Goal: Task Accomplishment & Management: Manage account settings

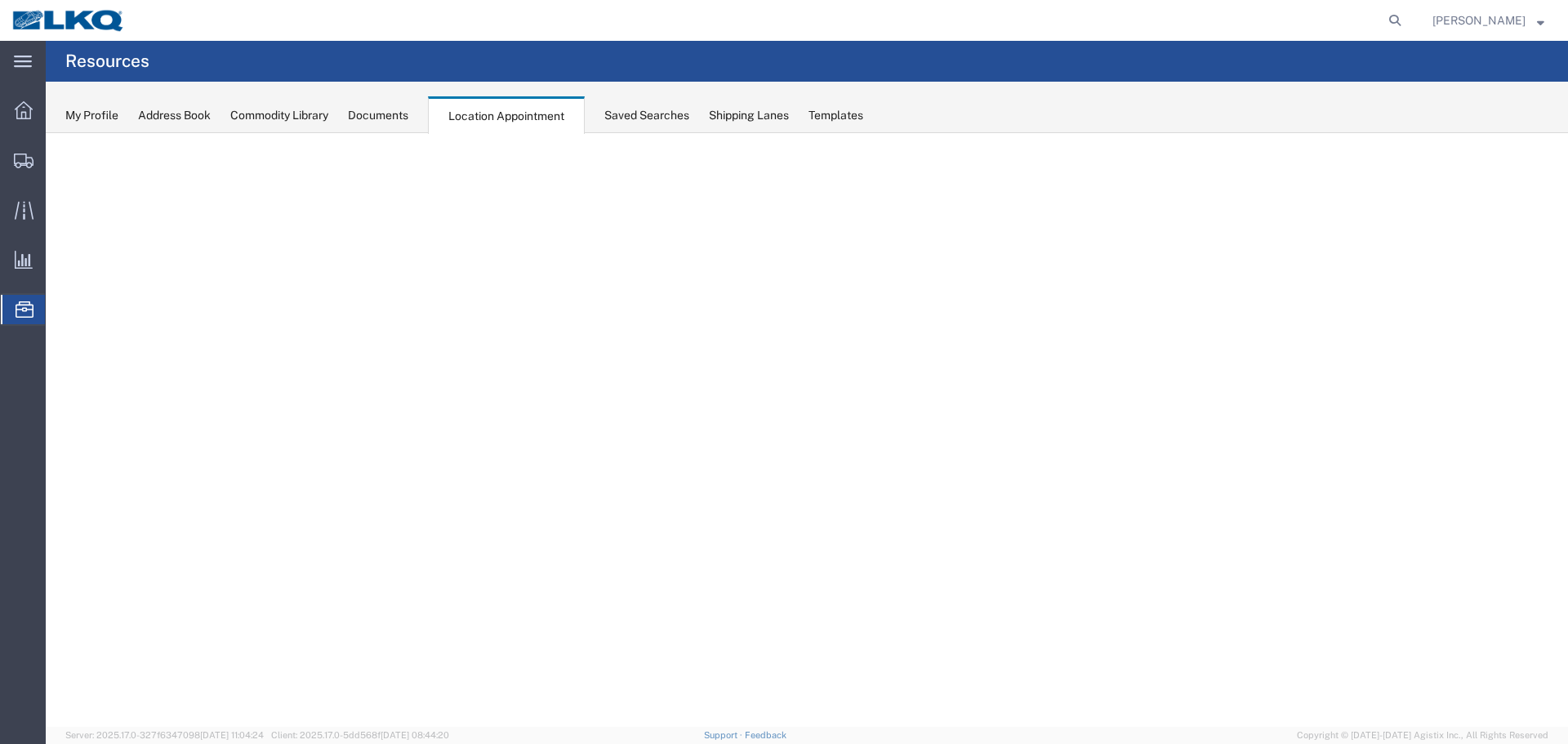
select select "27634"
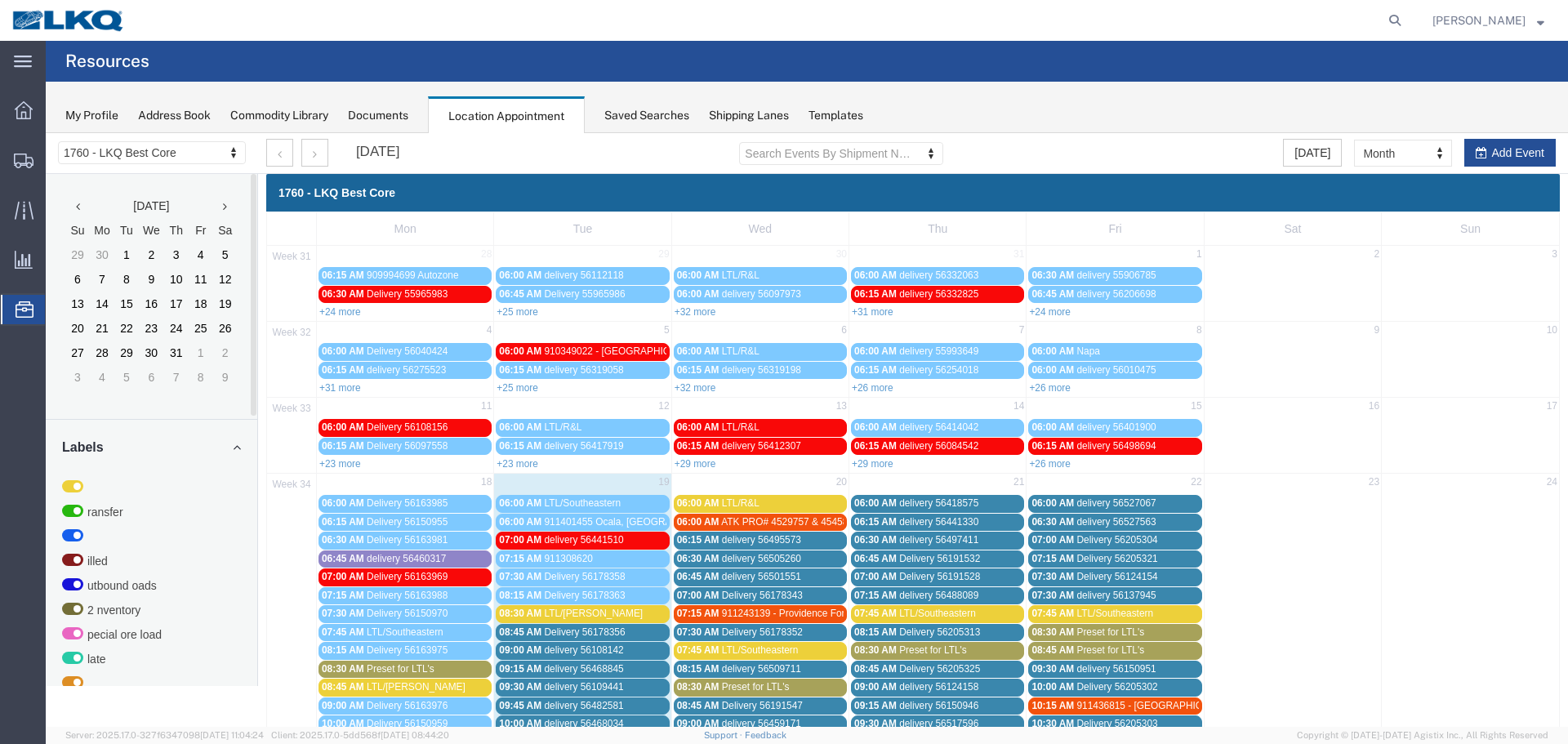
scroll to position [326, 0]
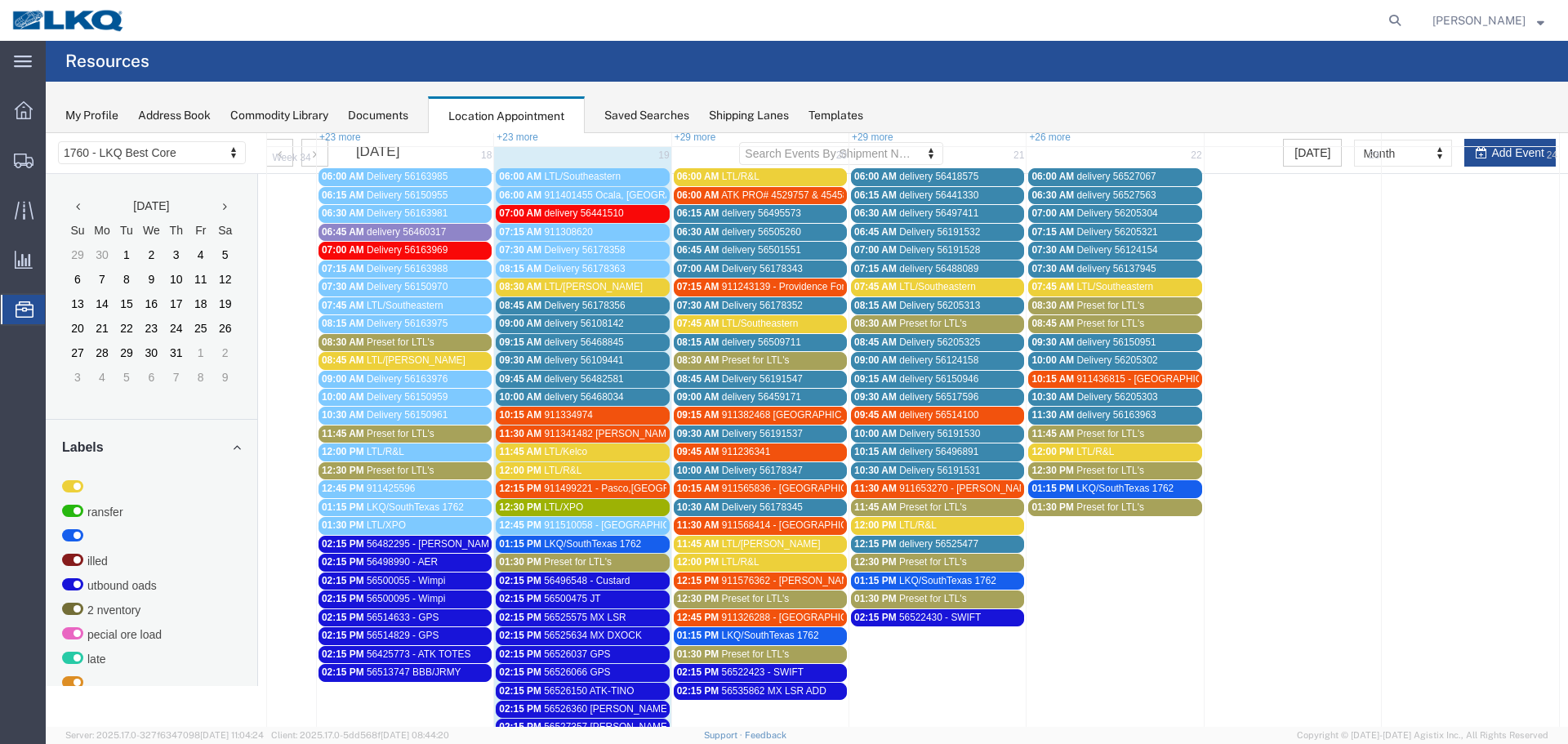
click at [773, 365] on span "Preset for LTL's" at bounding box center [756, 359] width 68 height 11
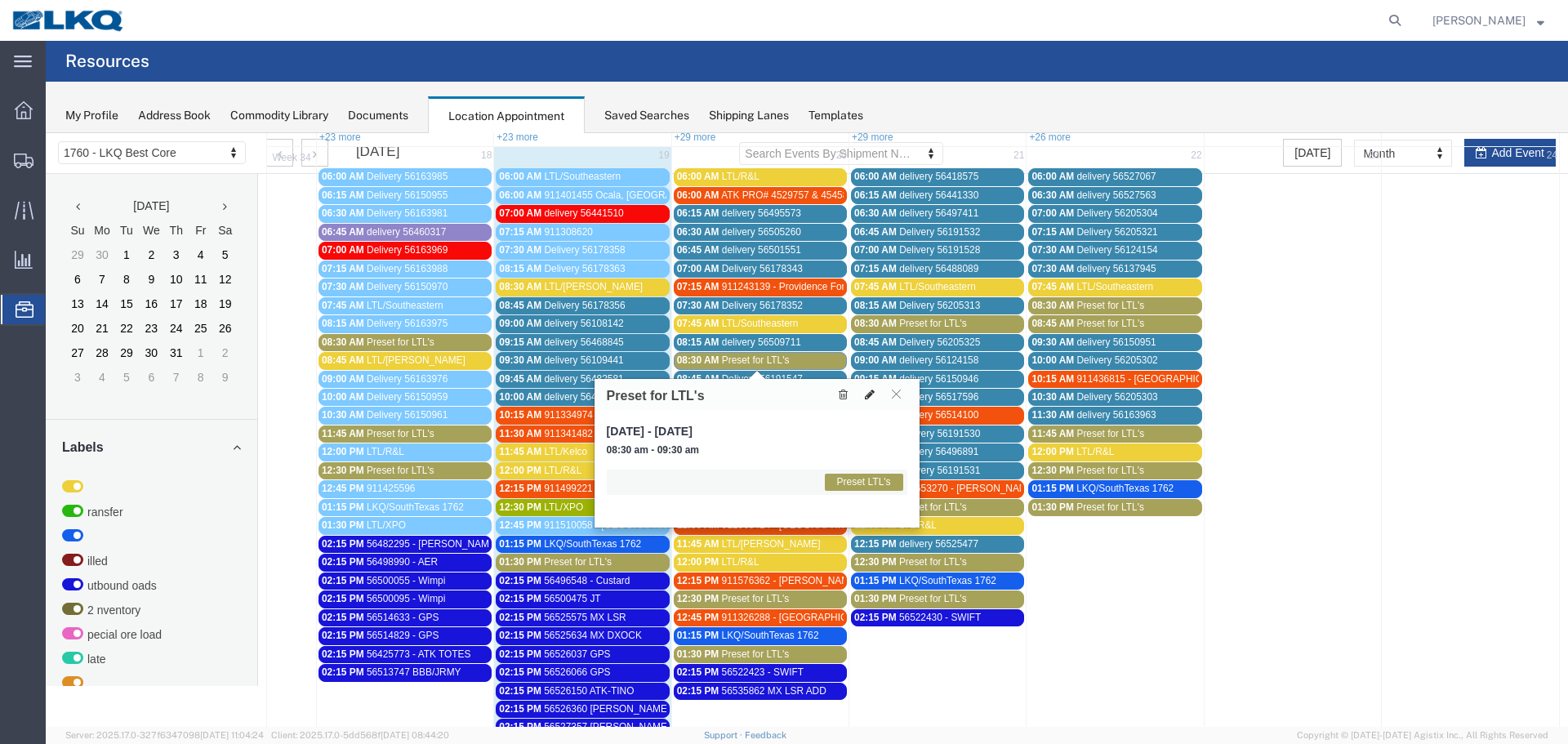
click at [875, 392] on button at bounding box center [869, 394] width 23 height 17
select select "1"
select select "420"
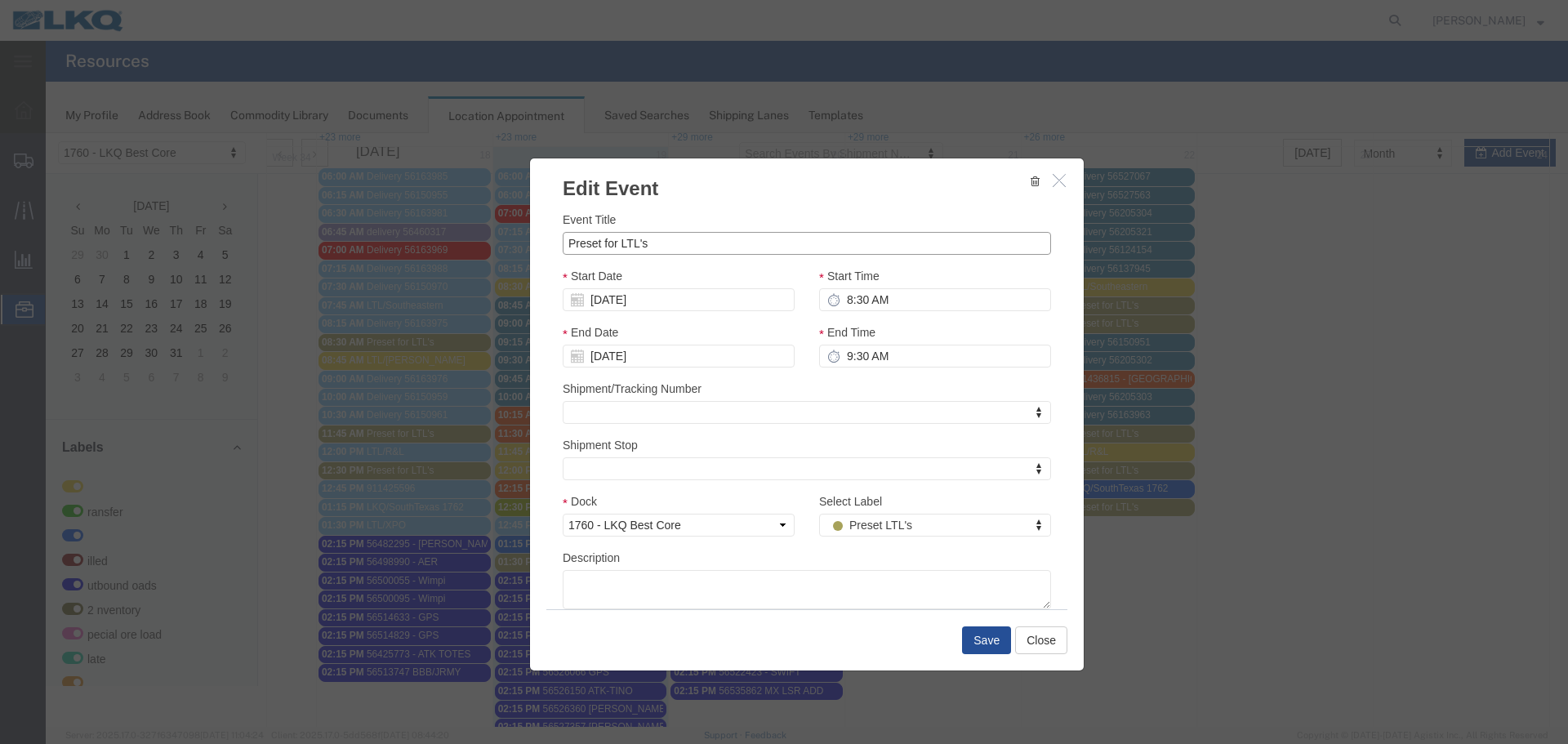
drag, startPoint x: 651, startPoint y: 247, endPoint x: 439, endPoint y: 241, distance: 212.1
click at [439, 241] on div "Edit Event Event Title Preset for LTL's Start Date [DATE] Start Time 8:30 AM En…" at bounding box center [807, 429] width 1522 height 593
type input "LTL/[PERSON_NAME]"
type input "d"
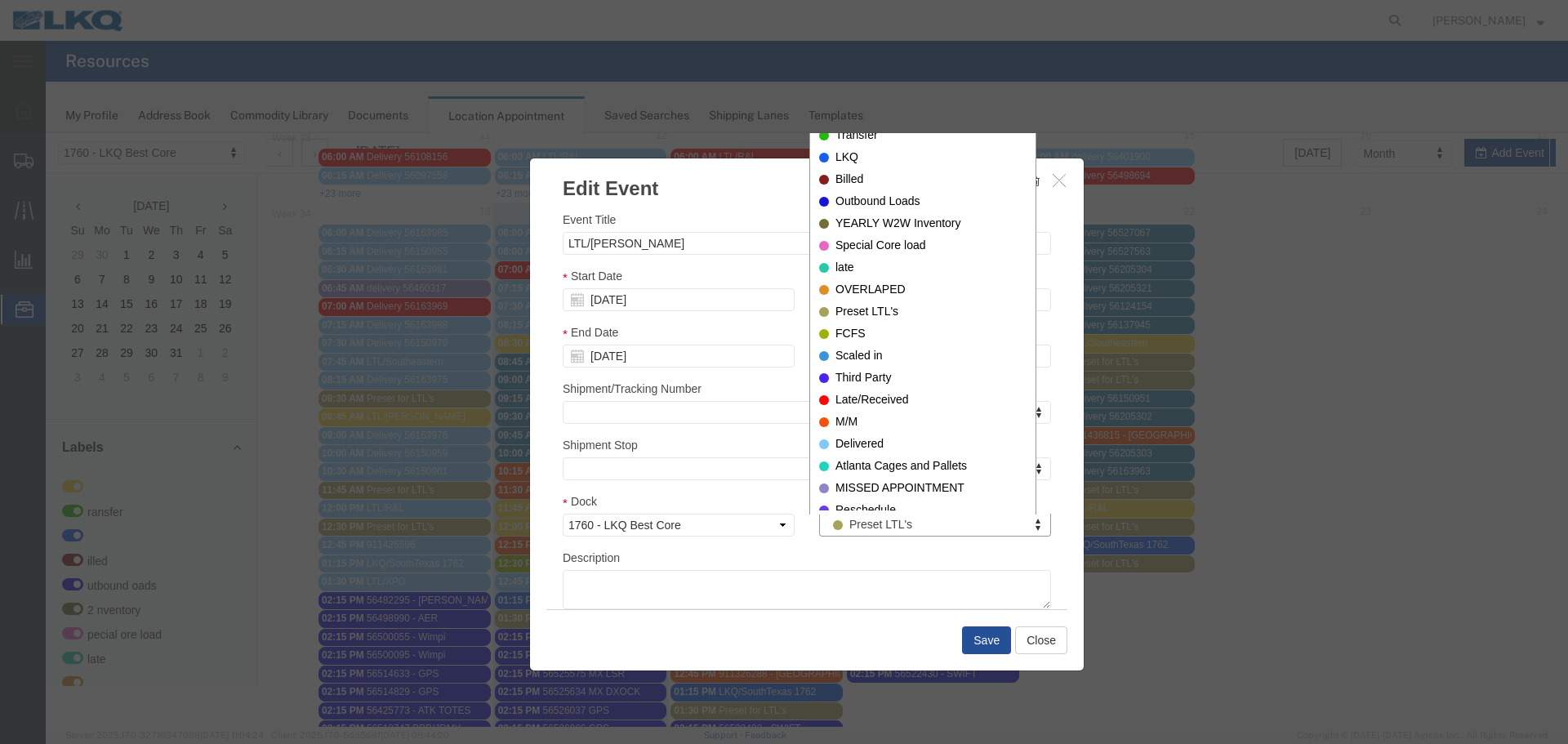
scroll to position [213, 0]
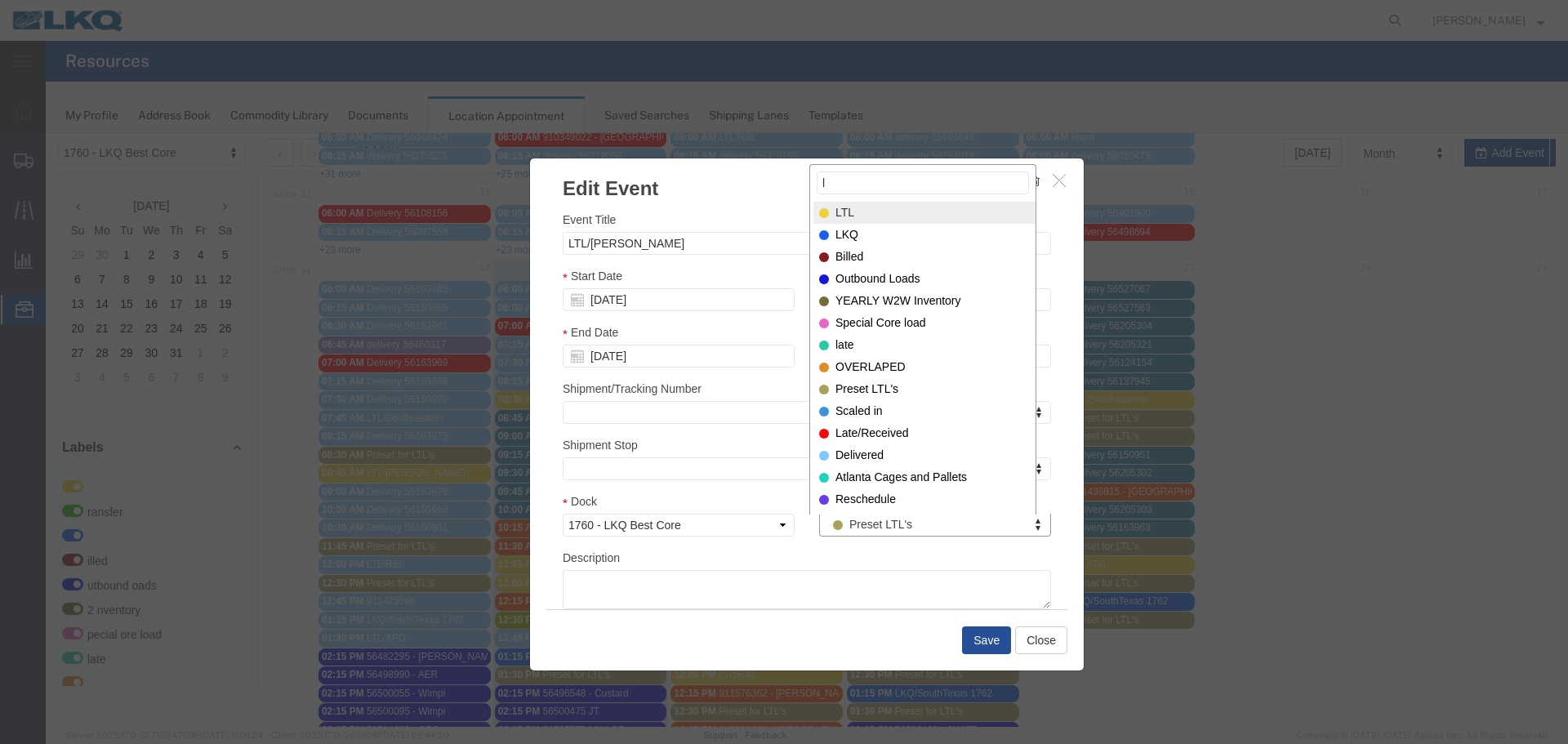
type input "l"
select select "25"
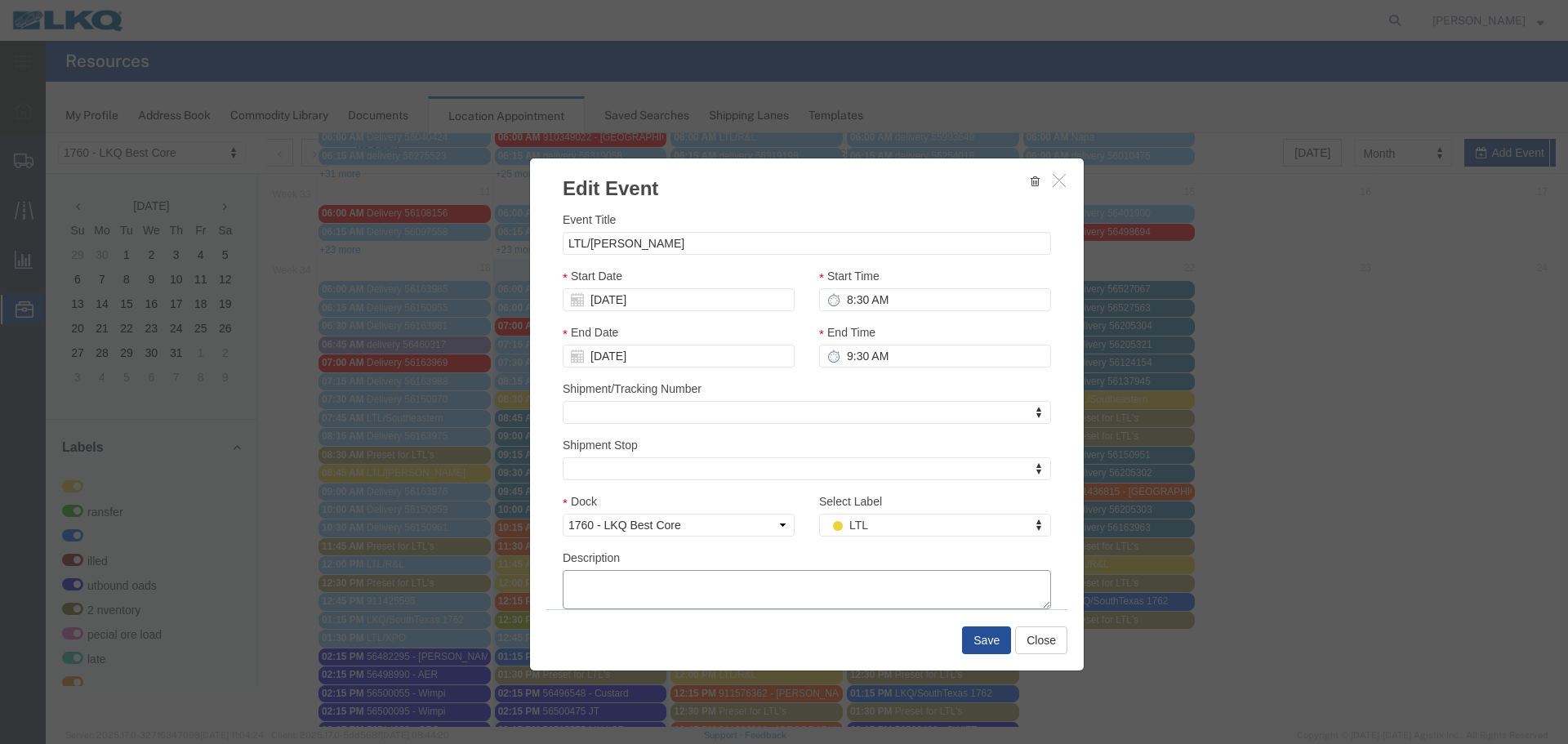
paste textarea "089-5809943 089-5809946"
type textarea "089-5809943 089-5809946"
click at [970, 641] on button "Save" at bounding box center [985, 640] width 49 height 28
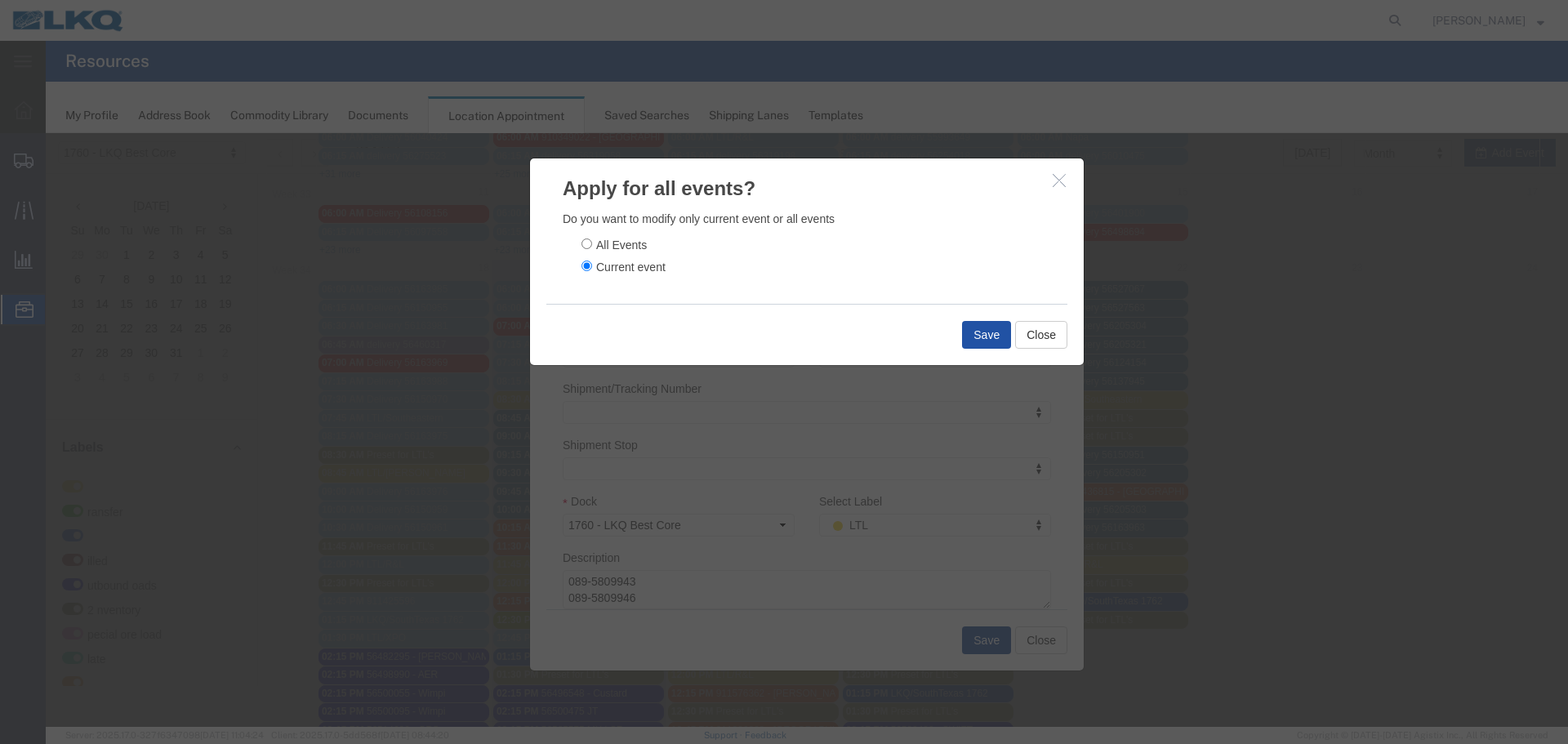
click at [980, 325] on button "Save" at bounding box center [985, 335] width 49 height 28
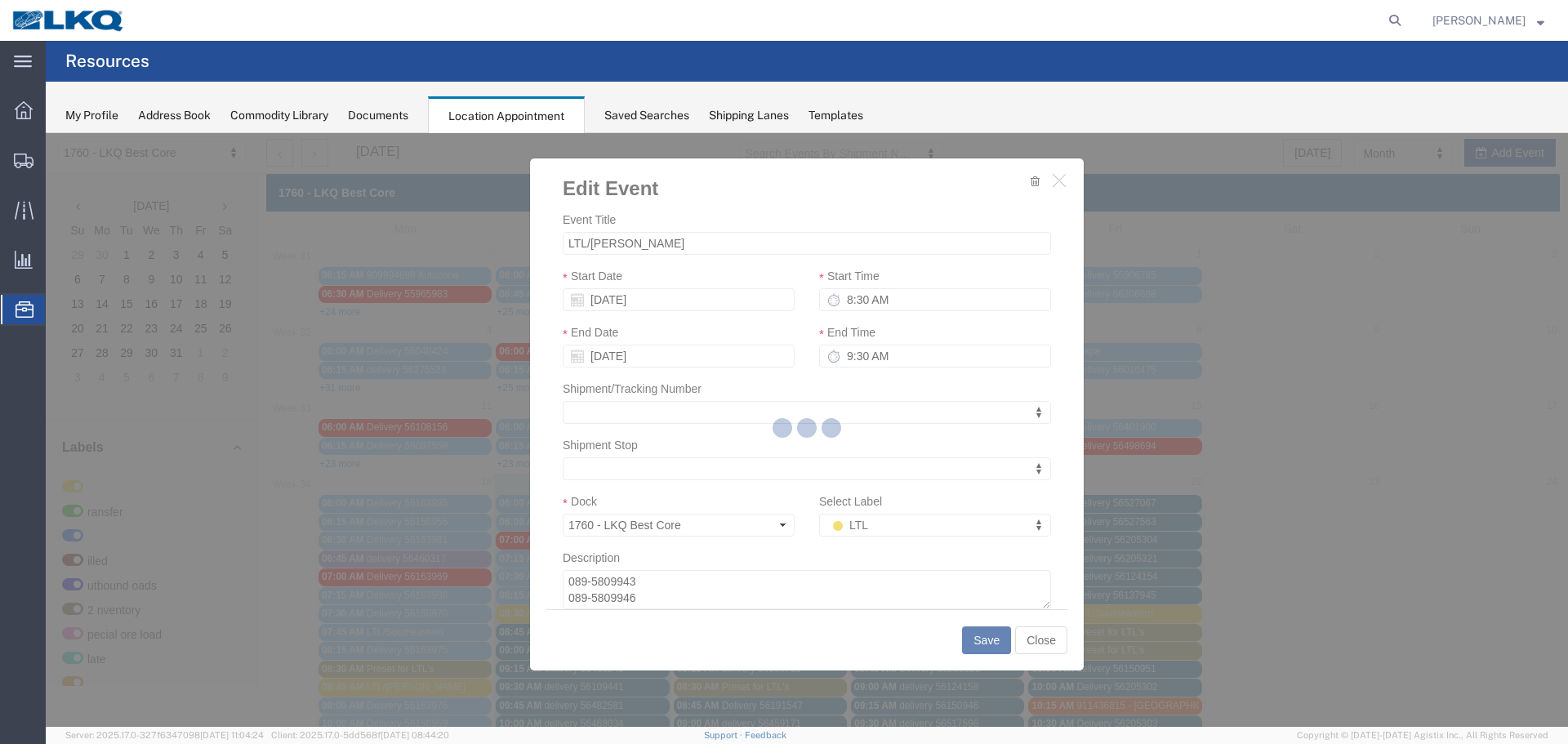
scroll to position [0, 0]
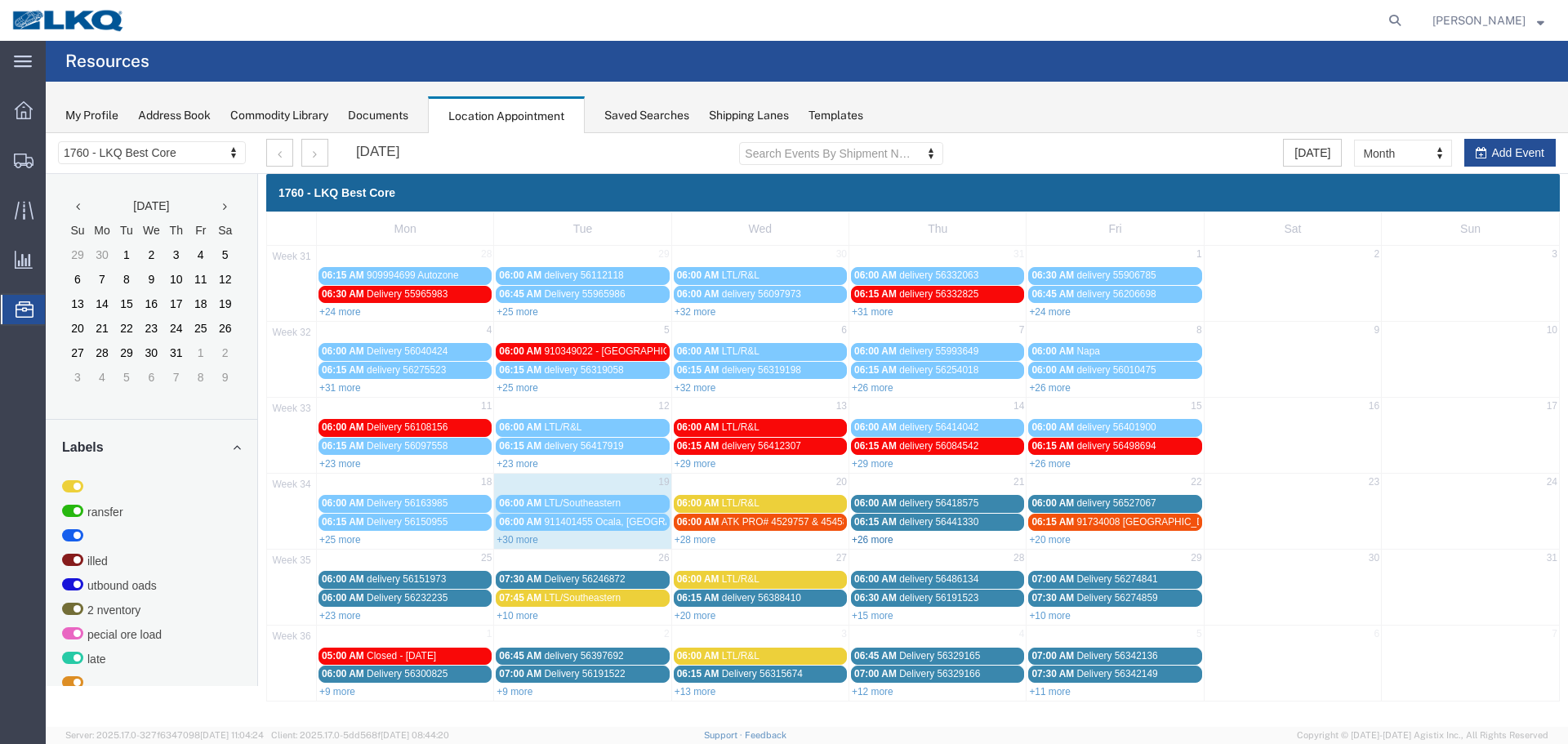
click at [861, 541] on link "+26 more" at bounding box center [873, 539] width 42 height 11
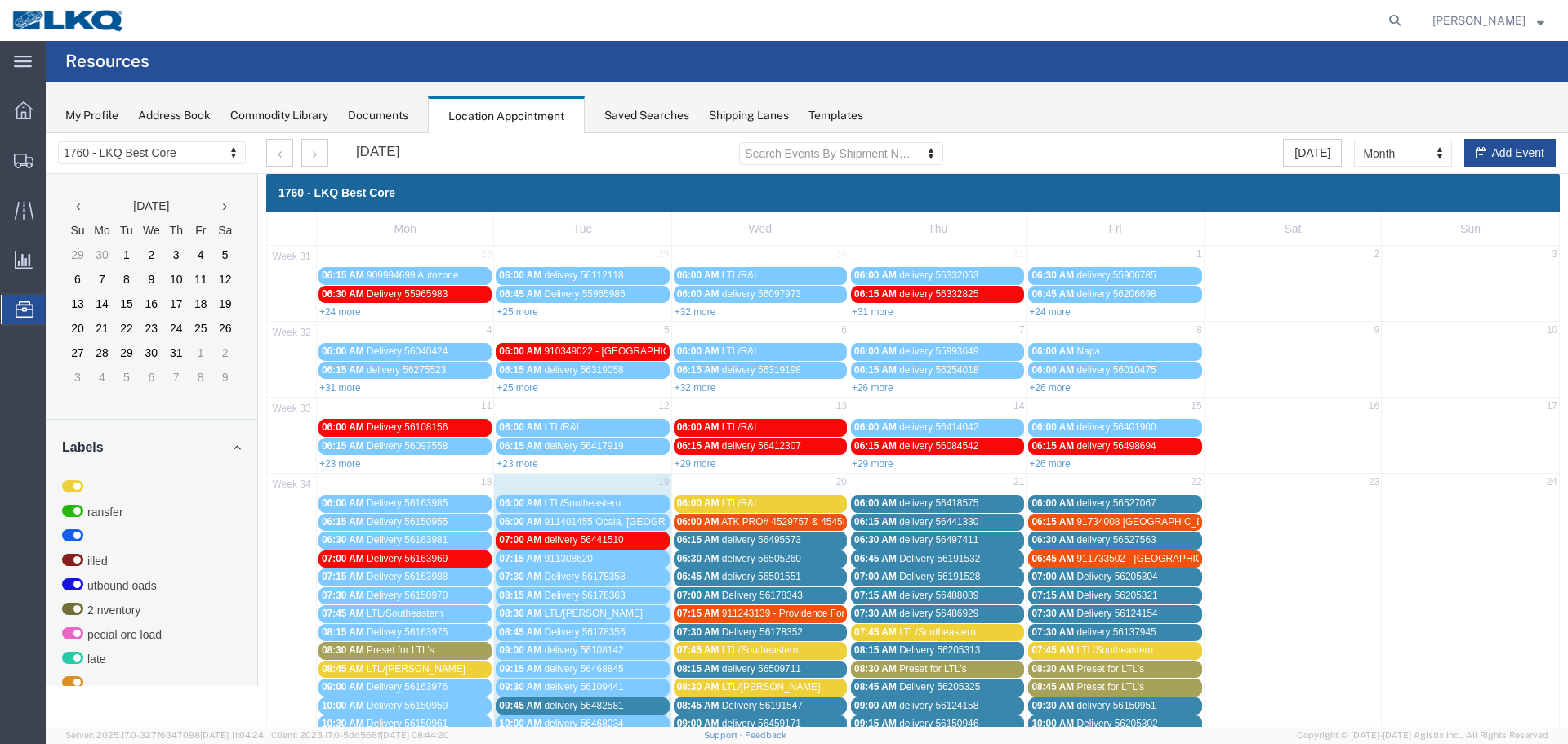
click at [1101, 668] on span "Preset for LTL's" at bounding box center [1110, 668] width 68 height 11
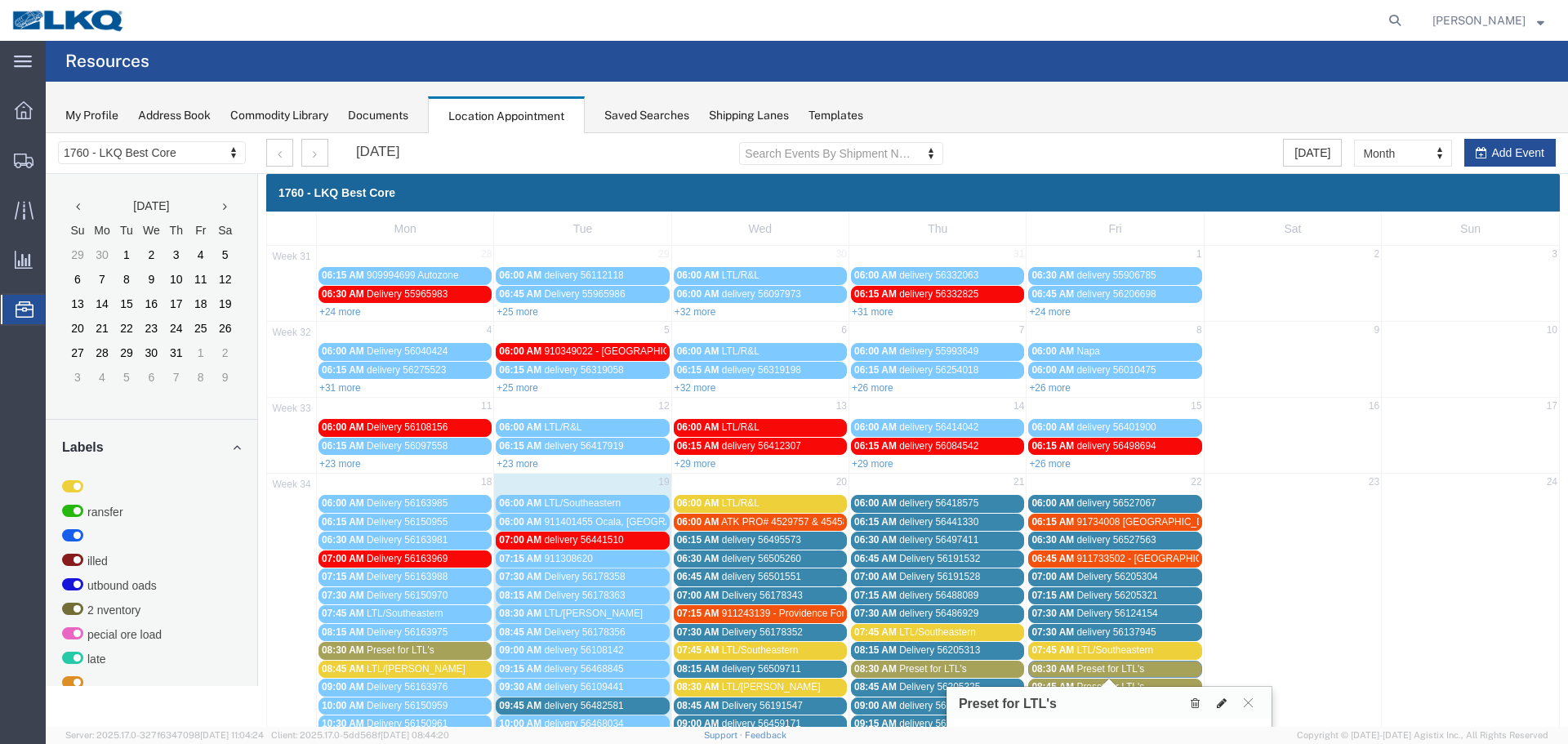
click at [1221, 702] on icon at bounding box center [1222, 702] width 10 height 11
select select "1"
select select "420"
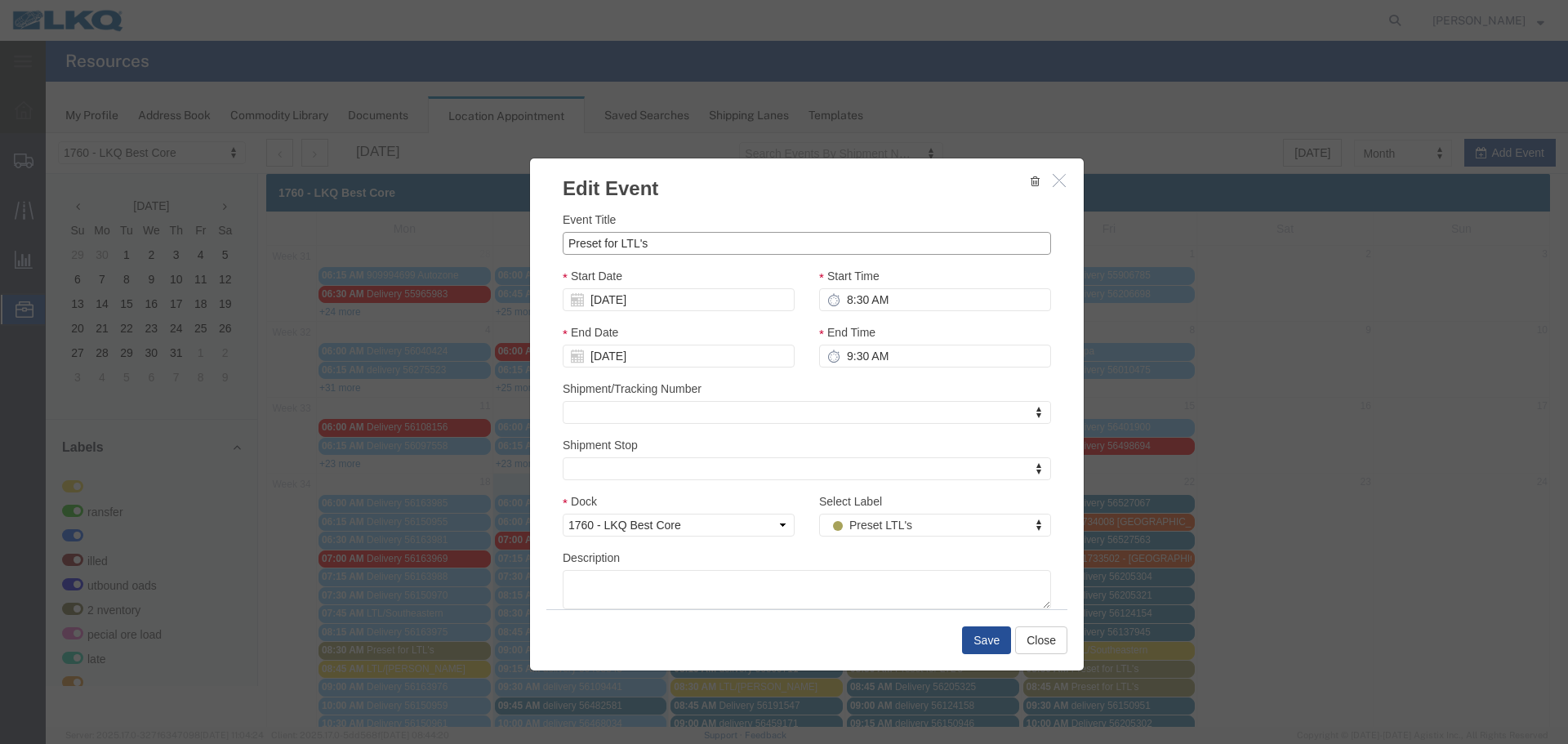
drag, startPoint x: 686, startPoint y: 245, endPoint x: 211, endPoint y: 245, distance: 475.0
click at [219, 245] on div "Edit Event Event Title Preset for LTL's Start Date [DATE] Start Time 8:30 AM En…" at bounding box center [807, 429] width 1522 height 593
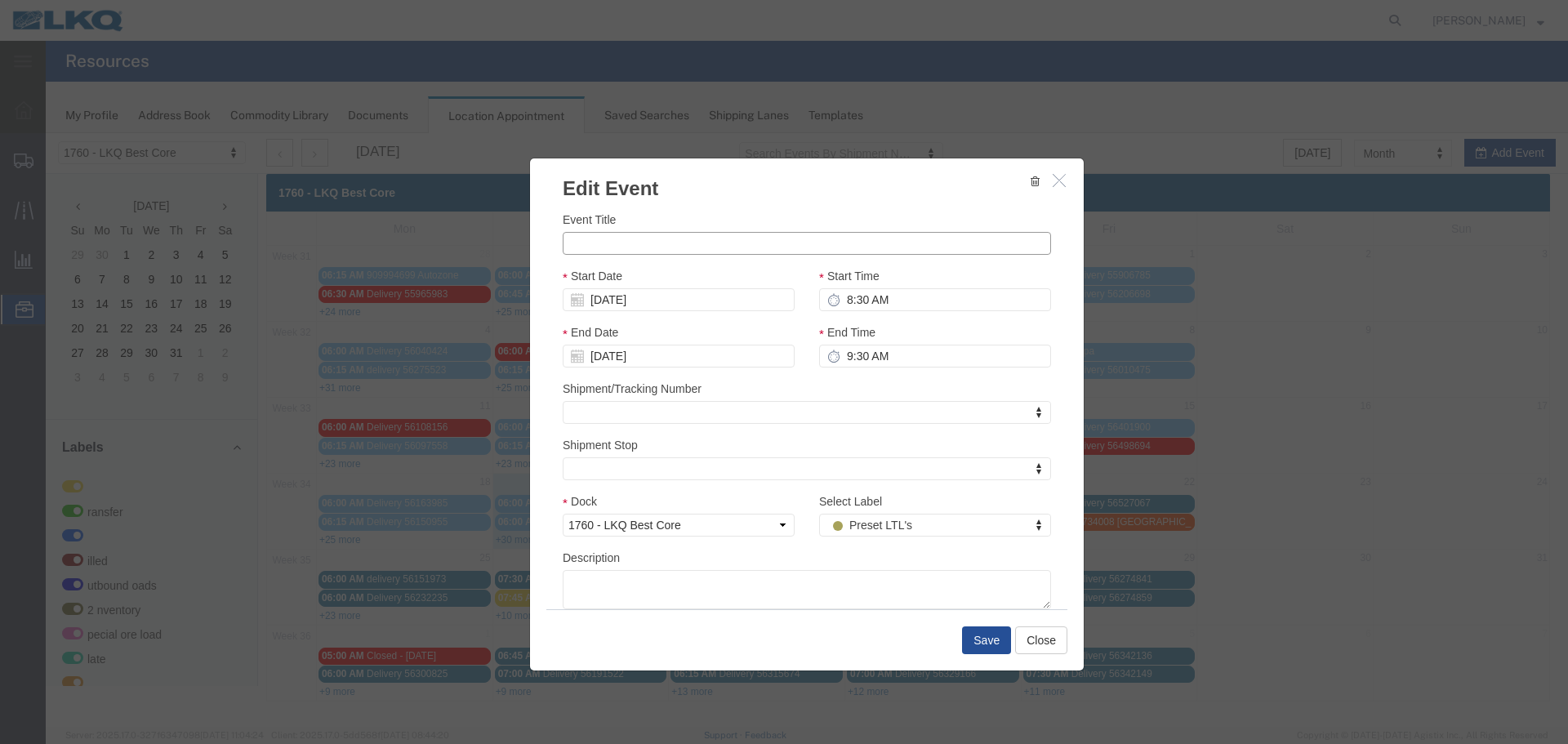
click at [601, 237] on input "Event Title" at bounding box center [806, 242] width 488 height 23
type input "LTL/[PERSON_NAME]"
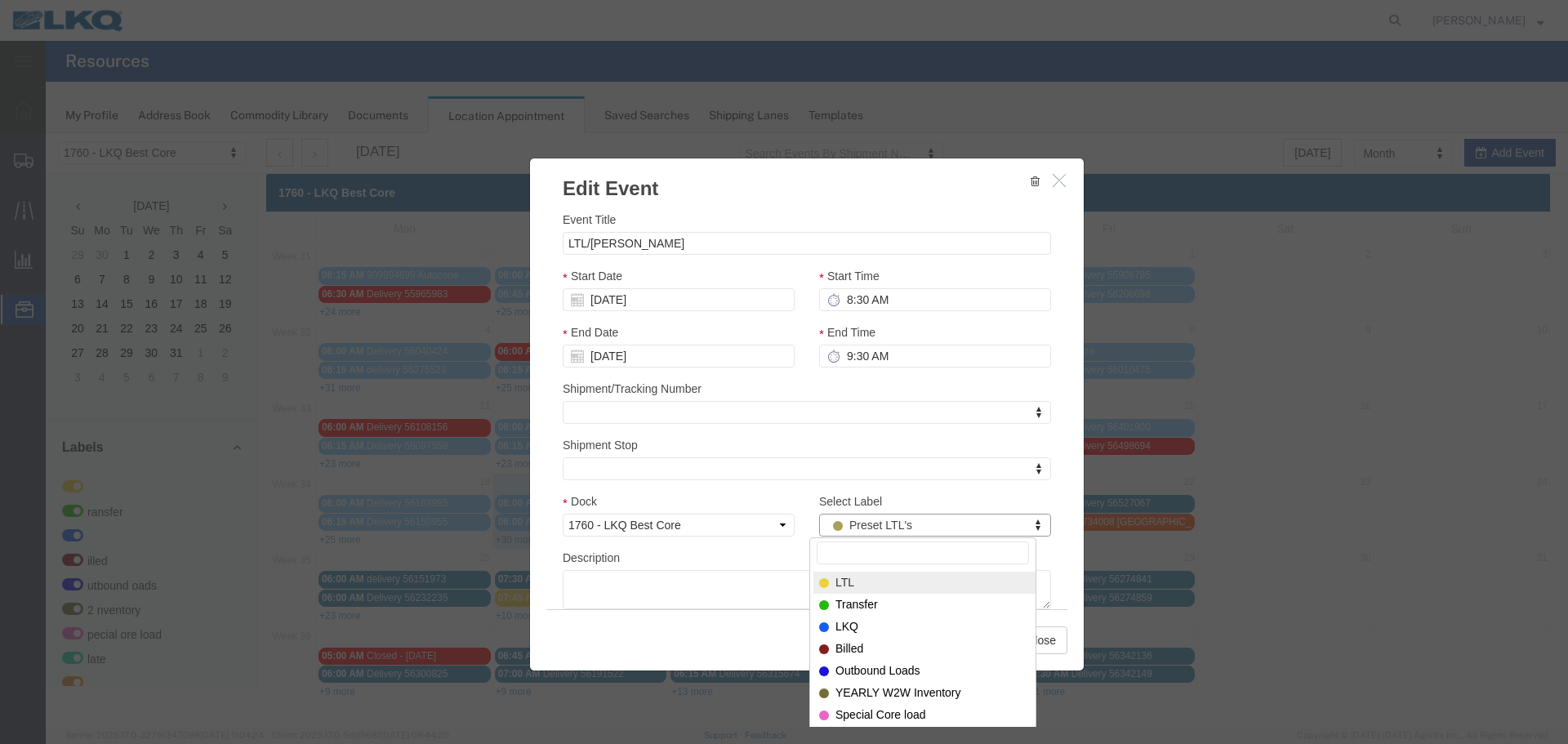
select select "25"
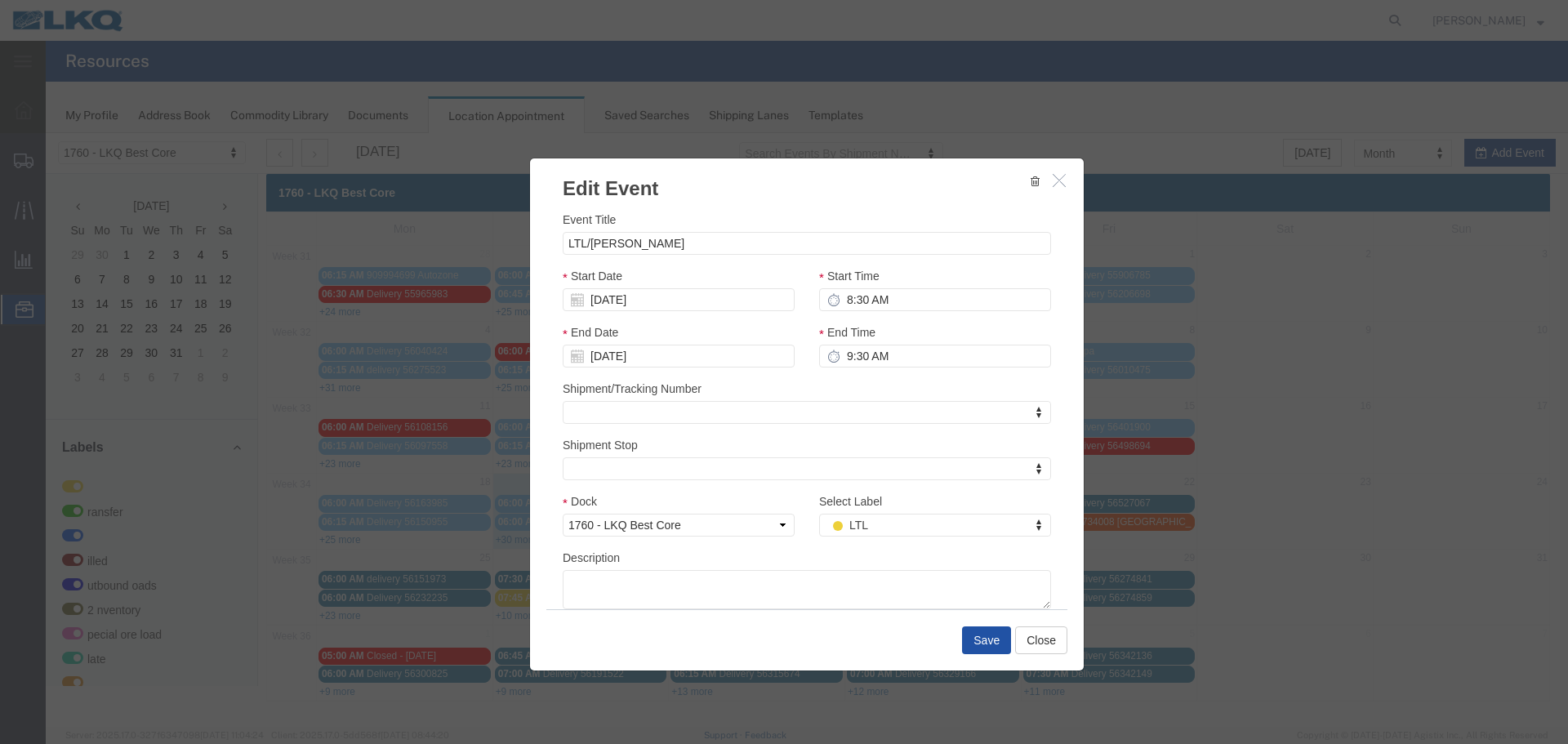
click at [998, 643] on button "Save" at bounding box center [985, 640] width 49 height 28
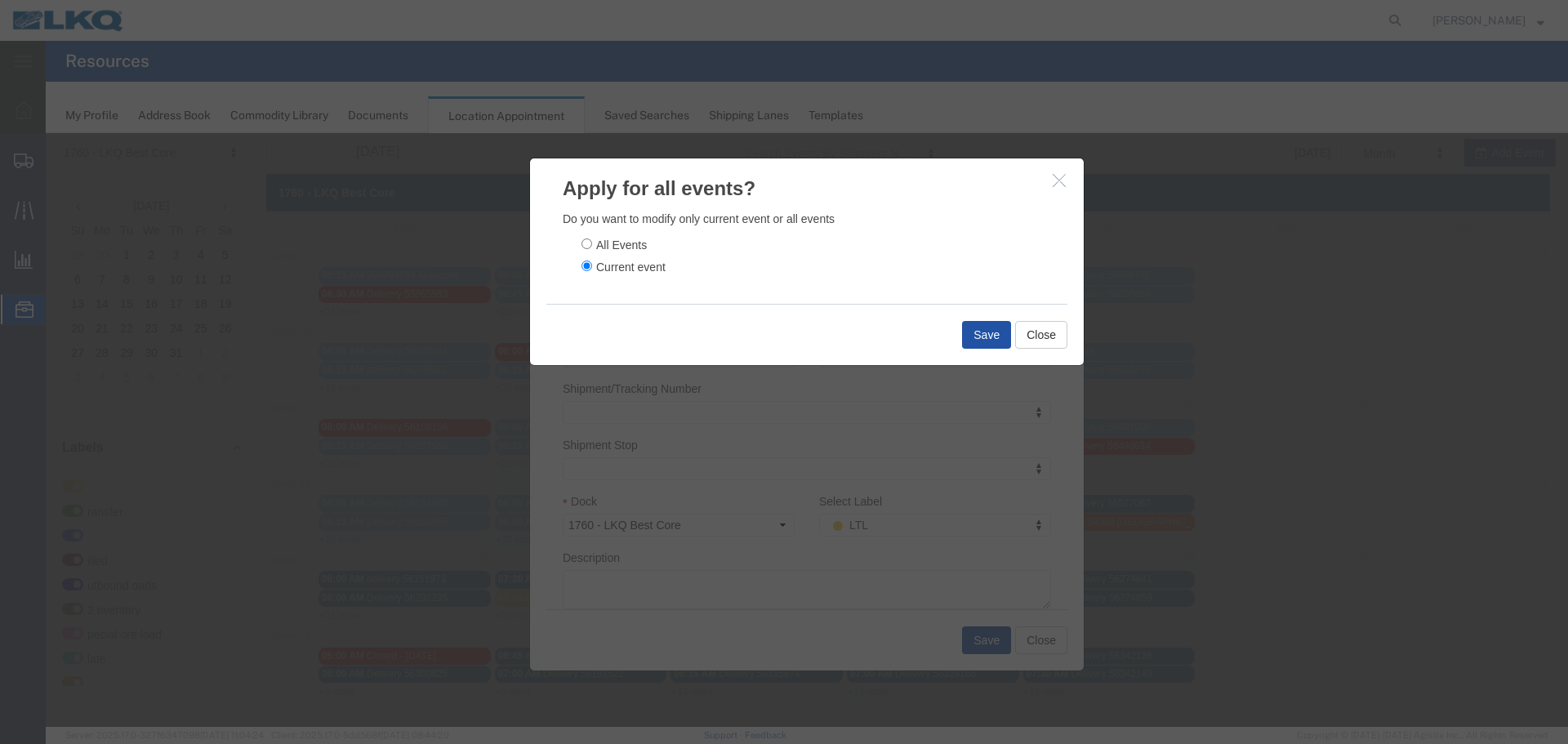
click at [966, 333] on button "Save" at bounding box center [985, 335] width 49 height 28
